Goal: Information Seeking & Learning: Learn about a topic

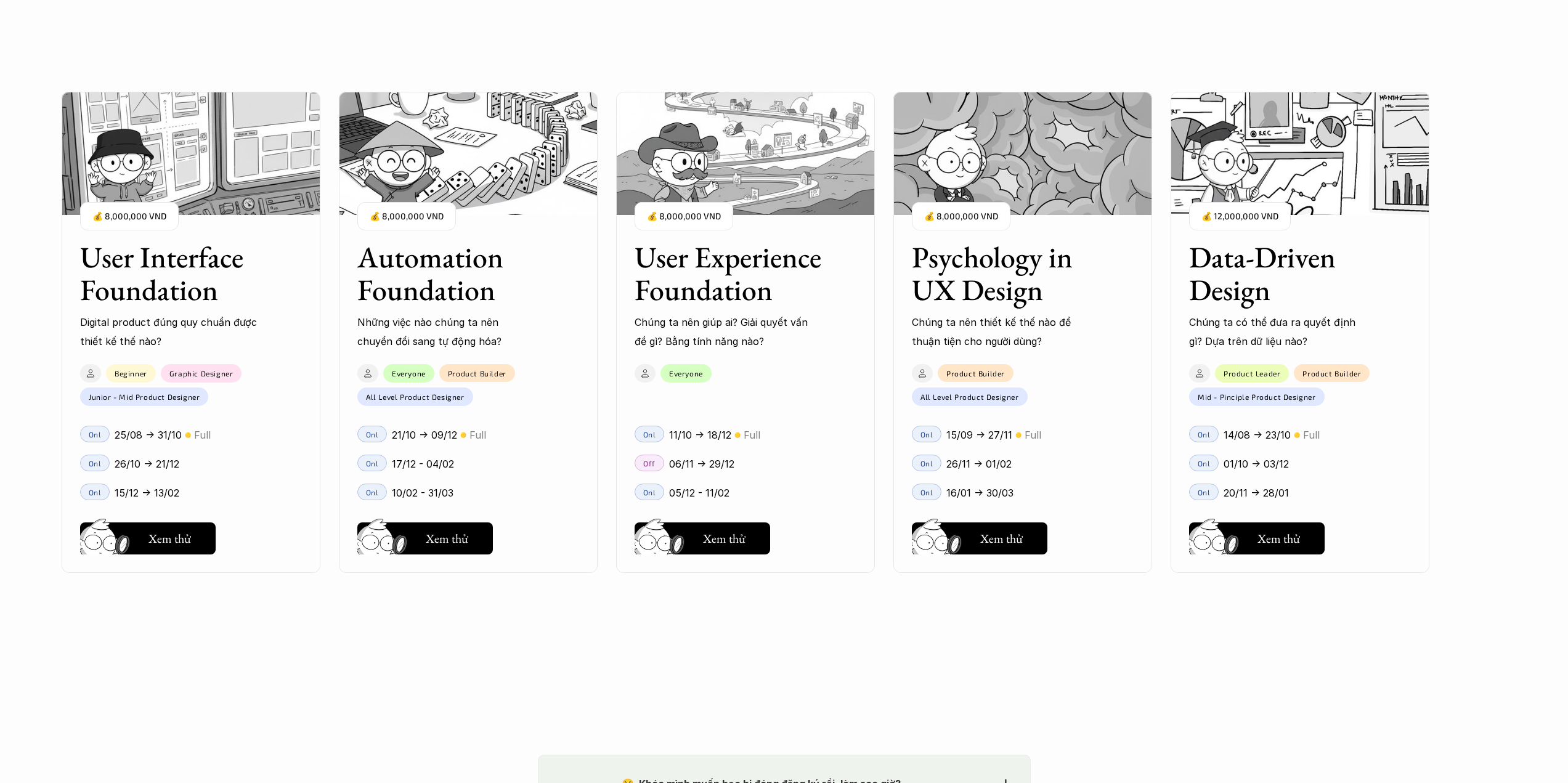
scroll to position [1479, 0]
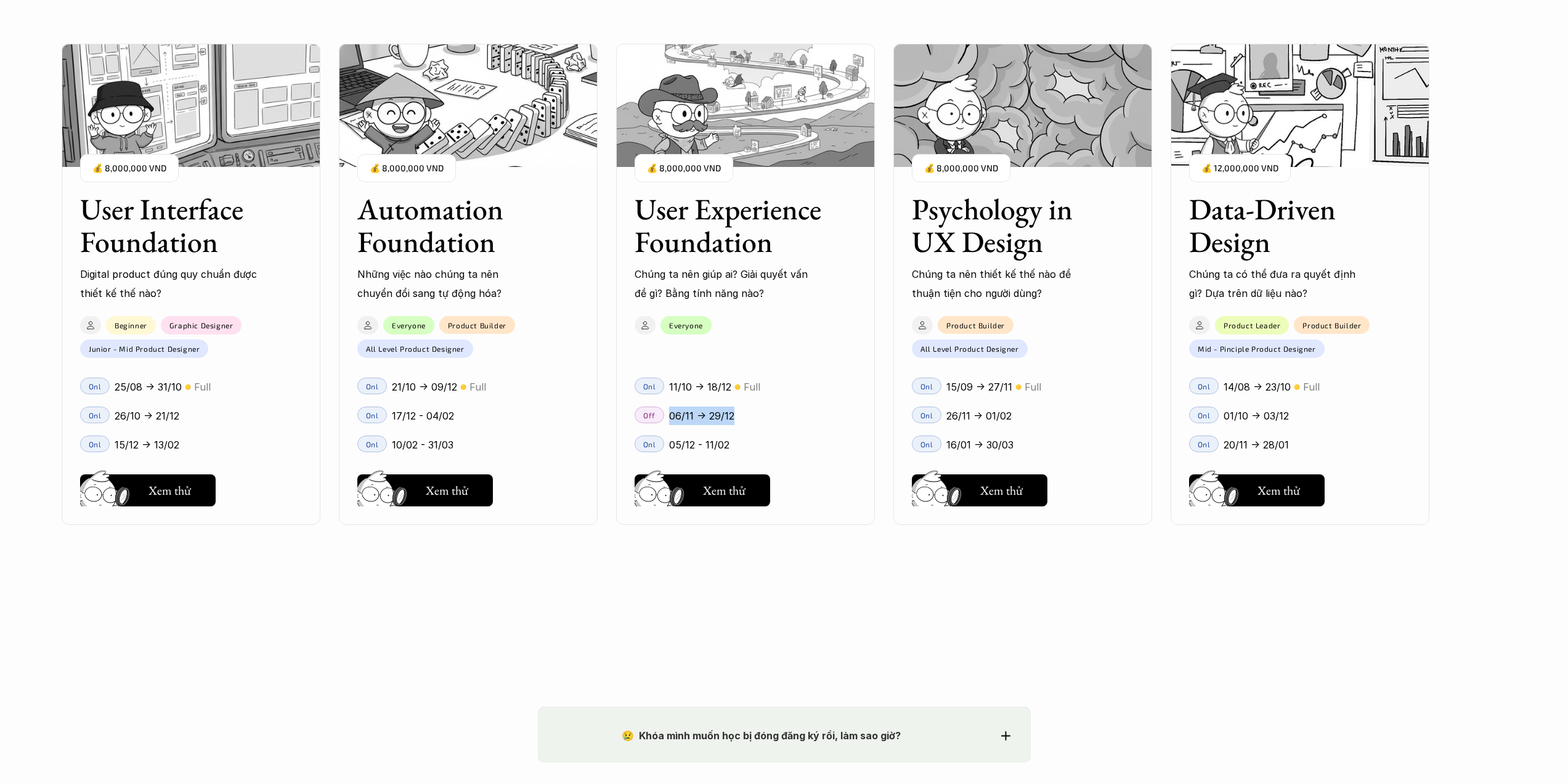
drag, startPoint x: 670, startPoint y: 417, endPoint x: 769, endPoint y: 427, distance: 99.5
click at [769, 427] on div "Off 06/11 -> 29/12" at bounding box center [745, 415] width 259 height 29
drag, startPoint x: 772, startPoint y: 427, endPoint x: 765, endPoint y: 420, distance: 9.9
click at [772, 426] on div "Off 06/11 -> 29/12" at bounding box center [745, 415] width 259 height 29
click at [776, 422] on div "06/11 -> 29/12" at bounding box center [763, 415] width 187 height 18
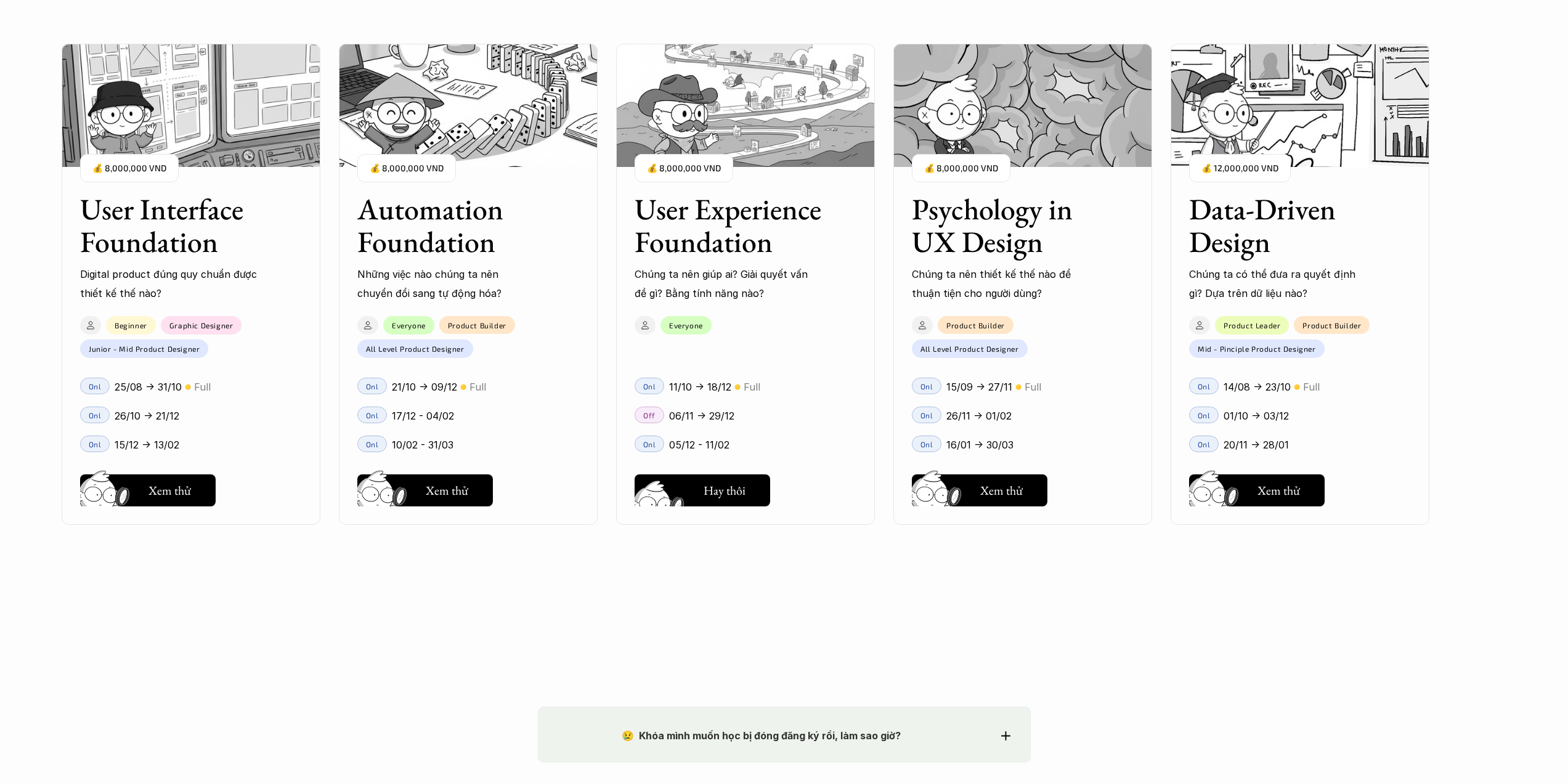
click at [723, 493] on h5 "Xem thử" at bounding box center [724, 494] width 43 height 17
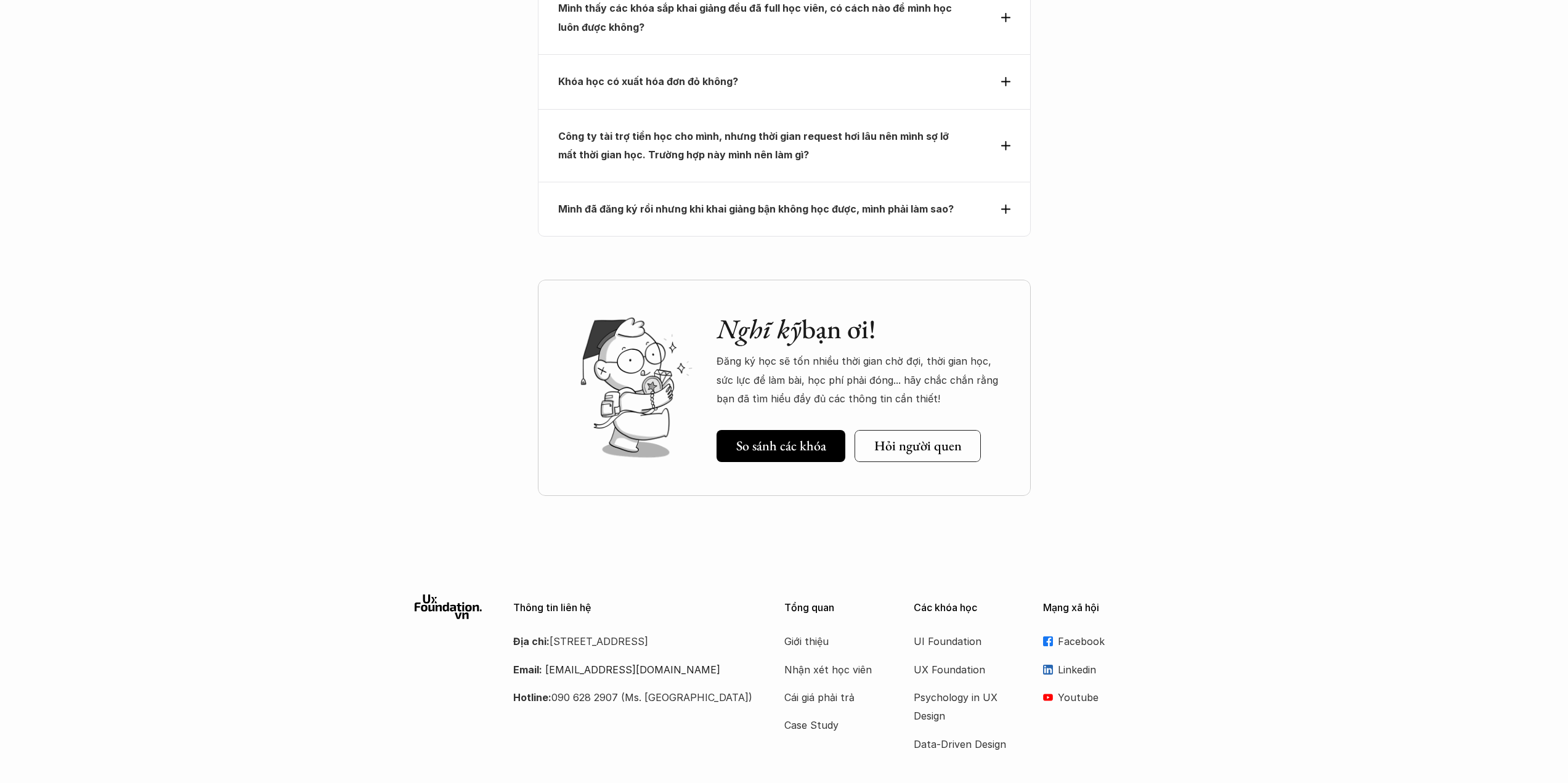
scroll to position [5534, 0]
